Goal: Task Accomplishment & Management: Manage account settings

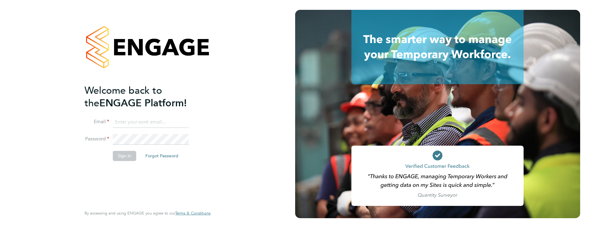
type input "james.farrington@huntereducation.co.uk"
click at [121, 155] on button "Sign In" at bounding box center [124, 156] width 23 height 10
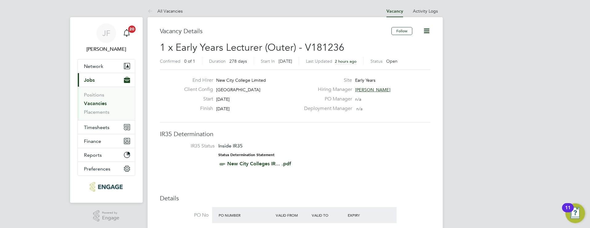
click at [104, 104] on link "Vacancies" at bounding box center [95, 104] width 23 height 6
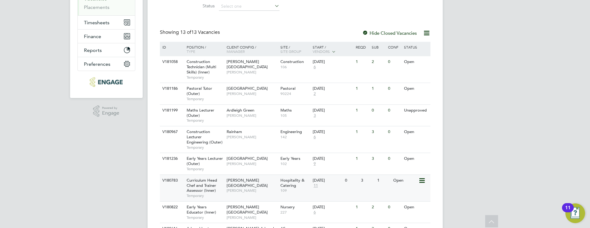
scroll to position [83, 0]
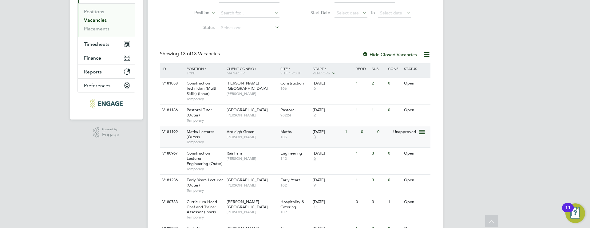
click at [316, 138] on span "3" at bounding box center [315, 137] width 4 height 5
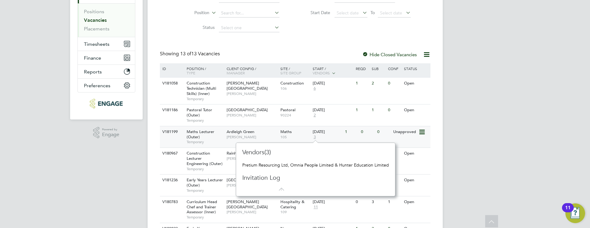
click at [268, 141] on div "Ardleigh Green Samya Siddiqui" at bounding box center [252, 134] width 54 height 16
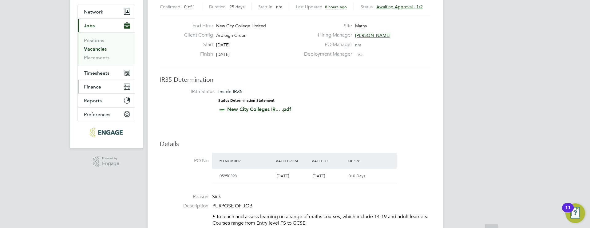
scroll to position [57, 0]
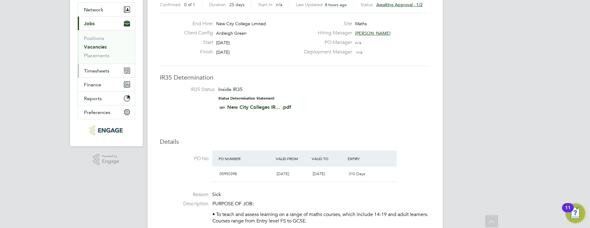
click at [97, 67] on button "Timesheets" at bounding box center [106, 71] width 57 height 14
click at [101, 49] on link "Vacancies" at bounding box center [95, 47] width 23 height 6
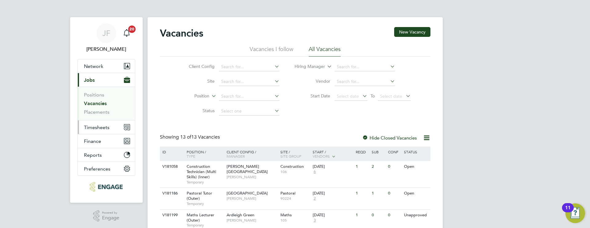
click at [101, 126] on span "Timesheets" at bounding box center [97, 128] width 26 height 6
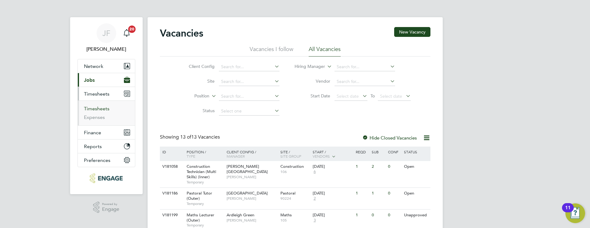
click at [104, 109] on link "Timesheets" at bounding box center [97, 109] width 26 height 6
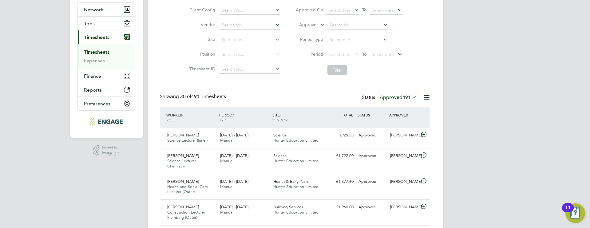
scroll to position [3, 3]
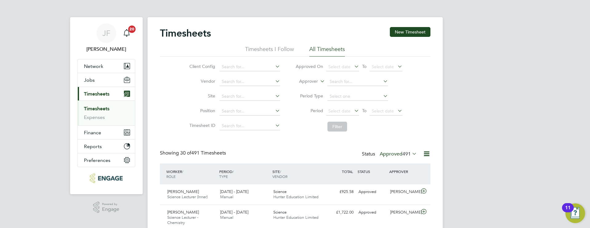
click at [402, 152] on span "491" at bounding box center [406, 154] width 8 height 6
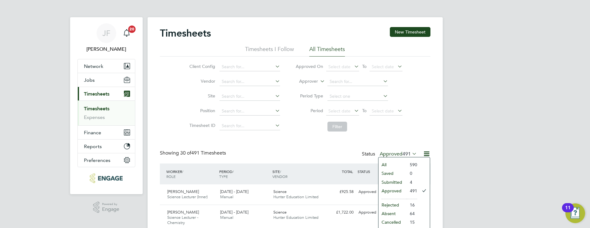
click at [396, 183] on li "Submitted" at bounding box center [392, 182] width 28 height 9
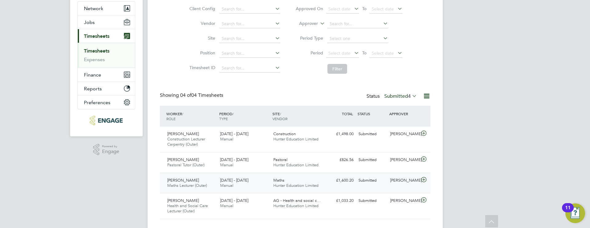
click at [421, 179] on icon at bounding box center [424, 179] width 8 height 5
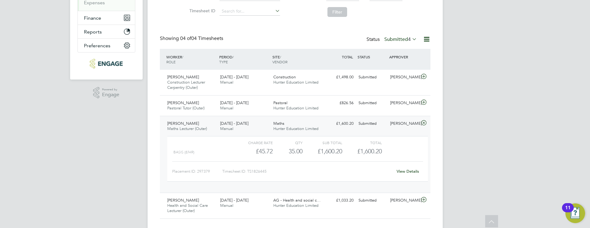
click at [405, 172] on link "View Details" at bounding box center [408, 171] width 22 height 5
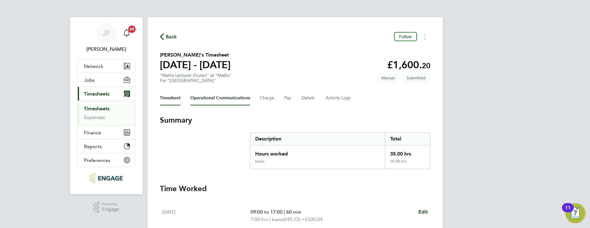
click at [225, 99] on Communications-tab "Operational Communications" at bounding box center [220, 98] width 60 height 15
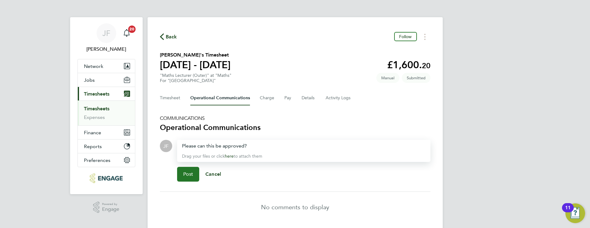
click at [192, 177] on span "Post" at bounding box center [188, 174] width 10 height 6
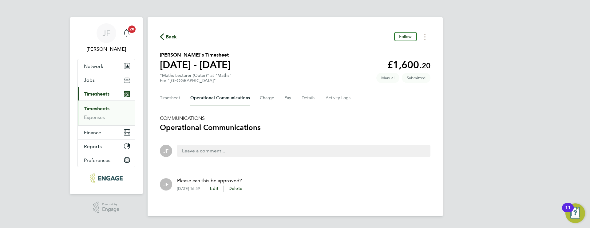
click at [105, 109] on link "Timesheets" at bounding box center [97, 109] width 26 height 6
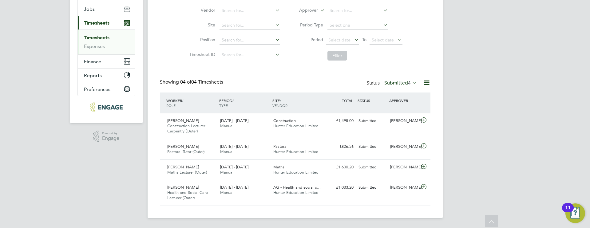
click at [395, 83] on label "Submitted 4" at bounding box center [400, 83] width 33 height 6
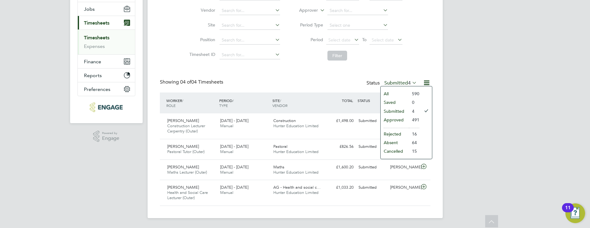
click at [398, 119] on li "Approved" at bounding box center [395, 120] width 28 height 9
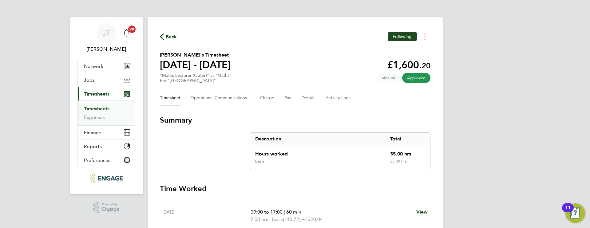
click at [102, 107] on link "Timesheets" at bounding box center [97, 109] width 26 height 6
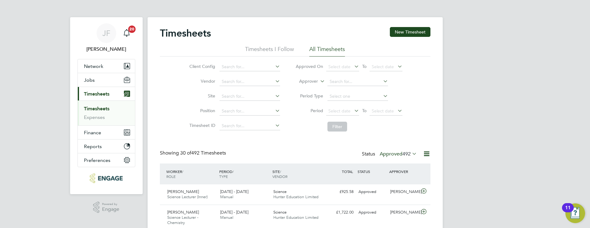
click at [402, 153] on span "492" at bounding box center [406, 154] width 8 height 6
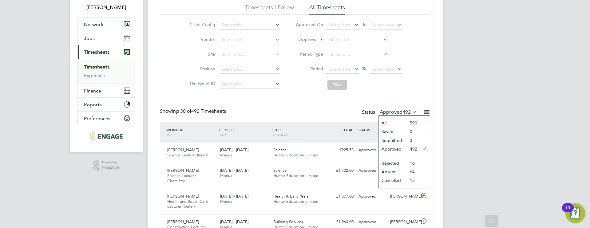
click at [391, 139] on li "Submitted" at bounding box center [392, 140] width 28 height 9
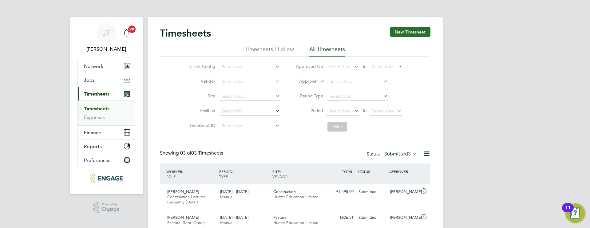
click at [403, 31] on button "New Timesheet" at bounding box center [410, 32] width 41 height 10
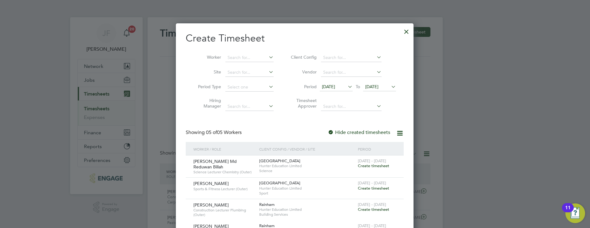
click at [406, 29] on div at bounding box center [406, 30] width 11 height 11
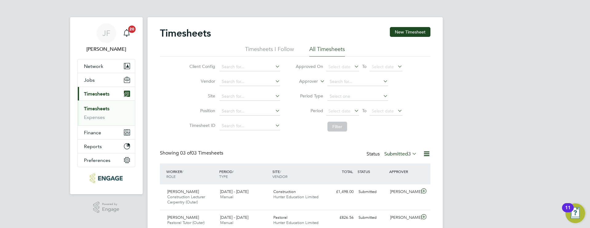
scroll to position [3, 3]
